Goal: Find specific page/section: Find specific page/section

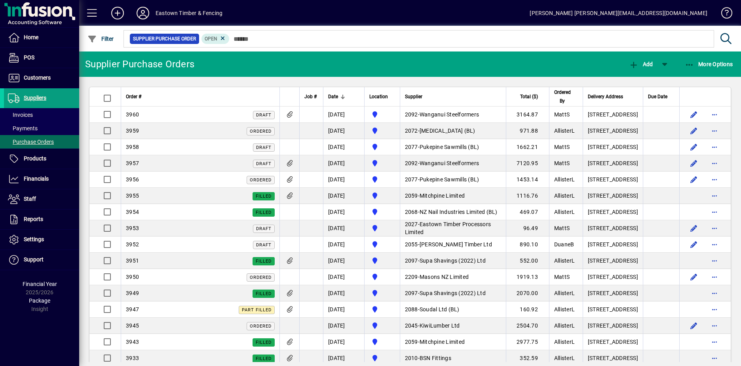
click at [251, 39] on input "text" at bounding box center [469, 38] width 478 height 11
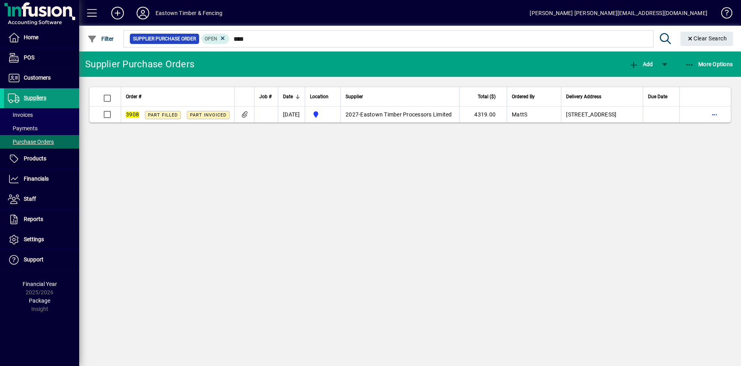
type input "****"
click at [29, 99] on span "Suppliers" at bounding box center [35, 98] width 23 height 6
